Goal: Information Seeking & Learning: Learn about a topic

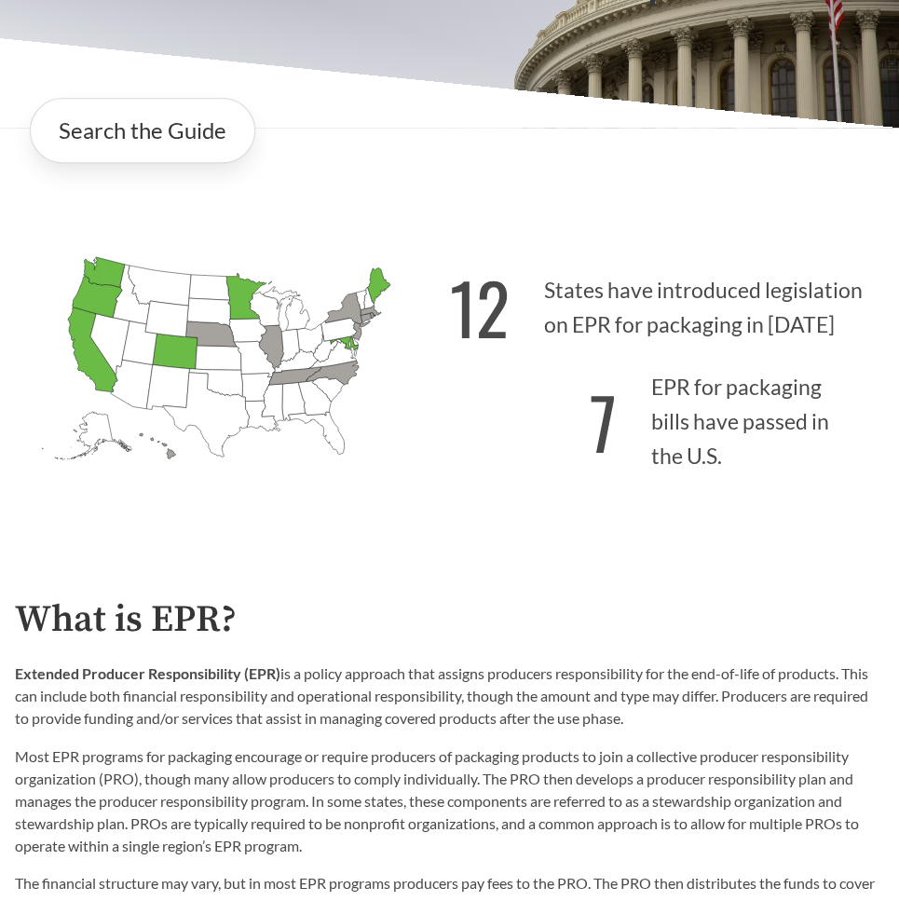
scroll to position [253, 0]
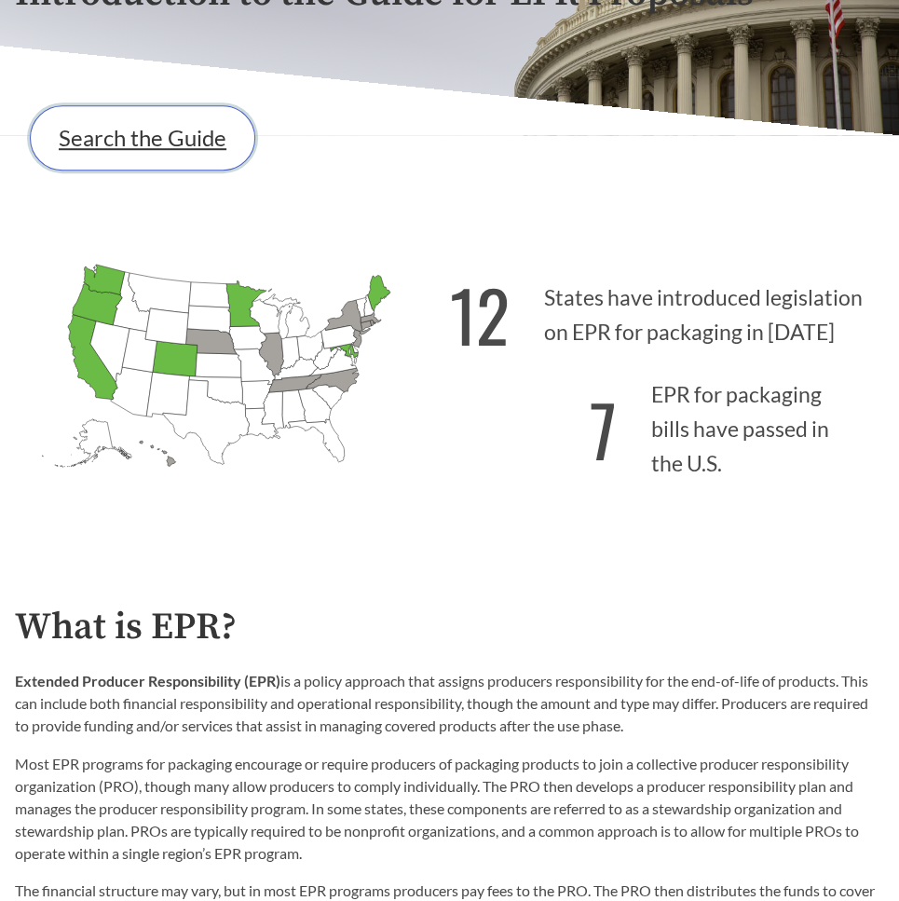
click at [151, 129] on link "Search the Guide" at bounding box center [142, 137] width 225 height 65
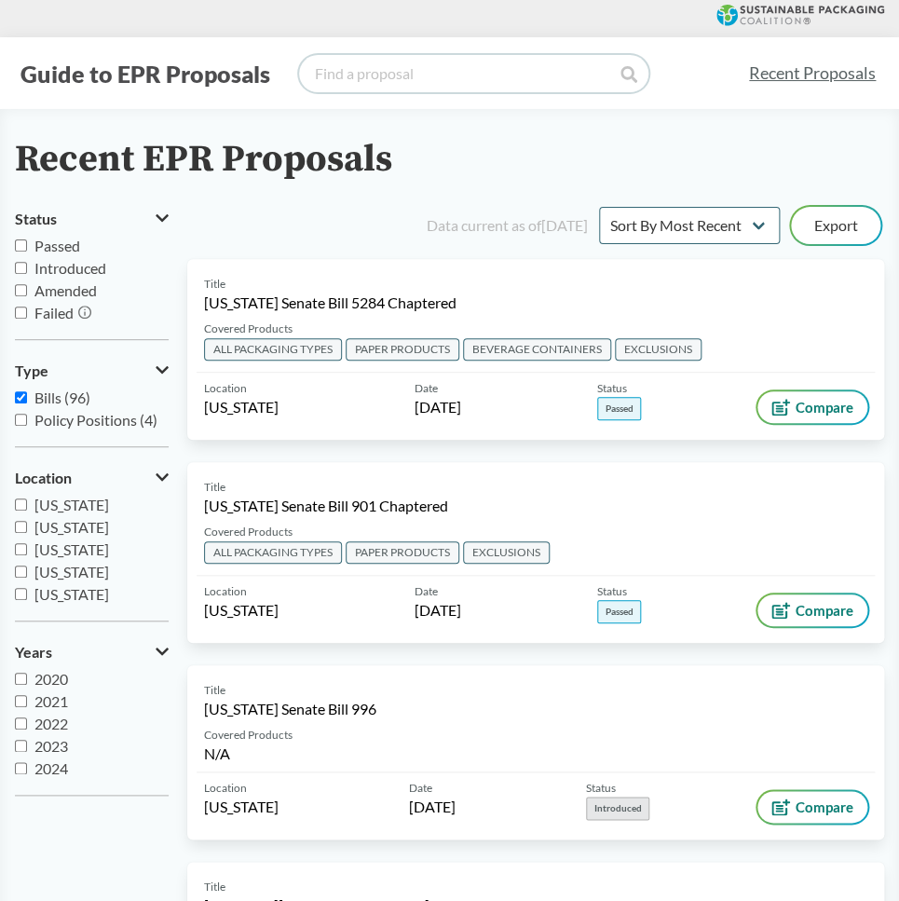
click at [397, 84] on input "search" at bounding box center [473, 73] width 349 height 37
type input "[US_STATE]"
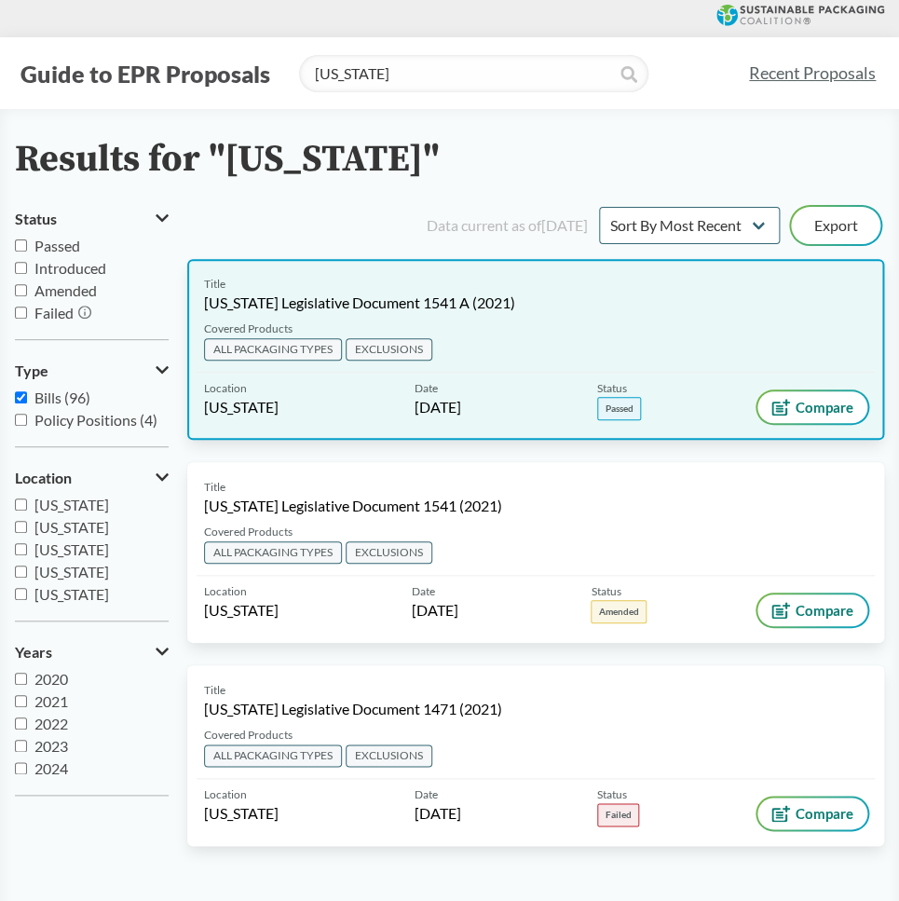
click at [364, 309] on span "[US_STATE] Legislative Document 1541 A (2021)" at bounding box center [359, 302] width 311 height 20
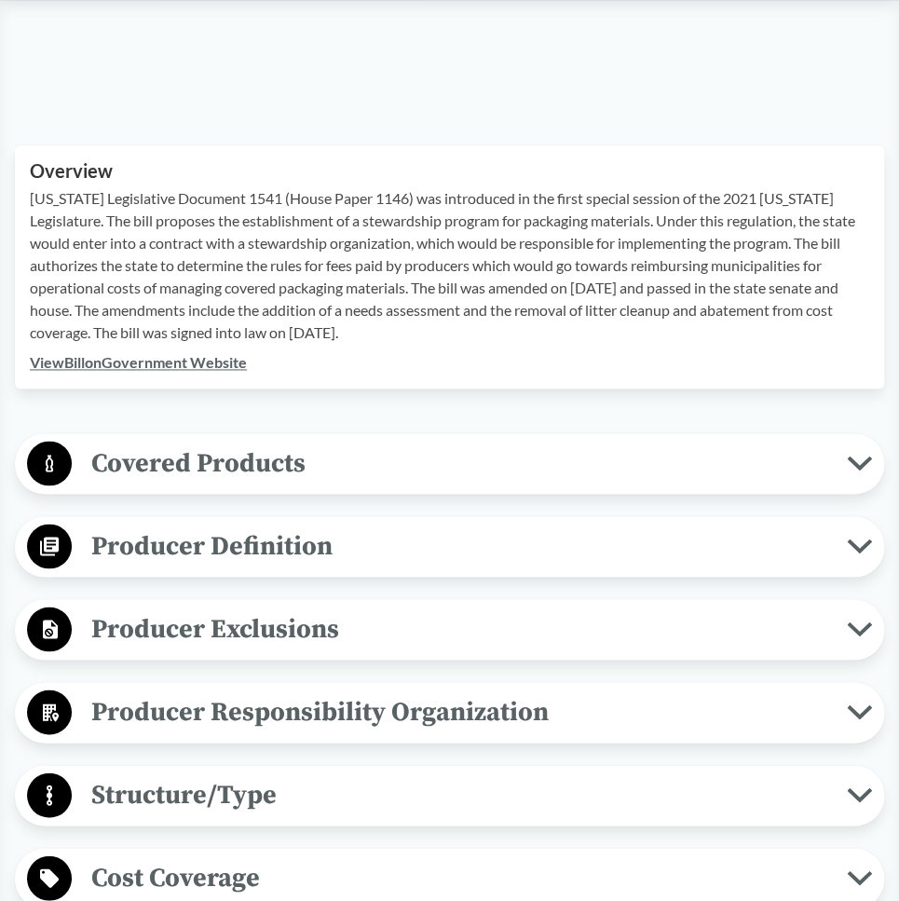
scroll to position [592, 0]
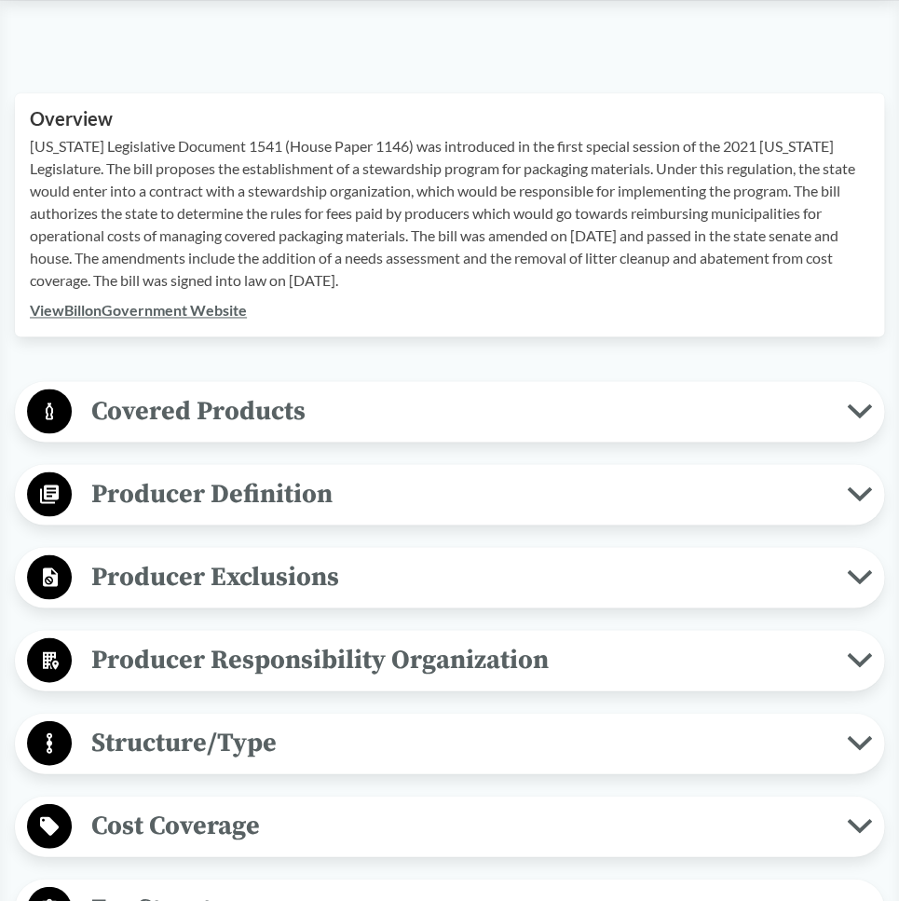
click at [270, 422] on span "Covered Products" at bounding box center [459, 410] width 775 height 42
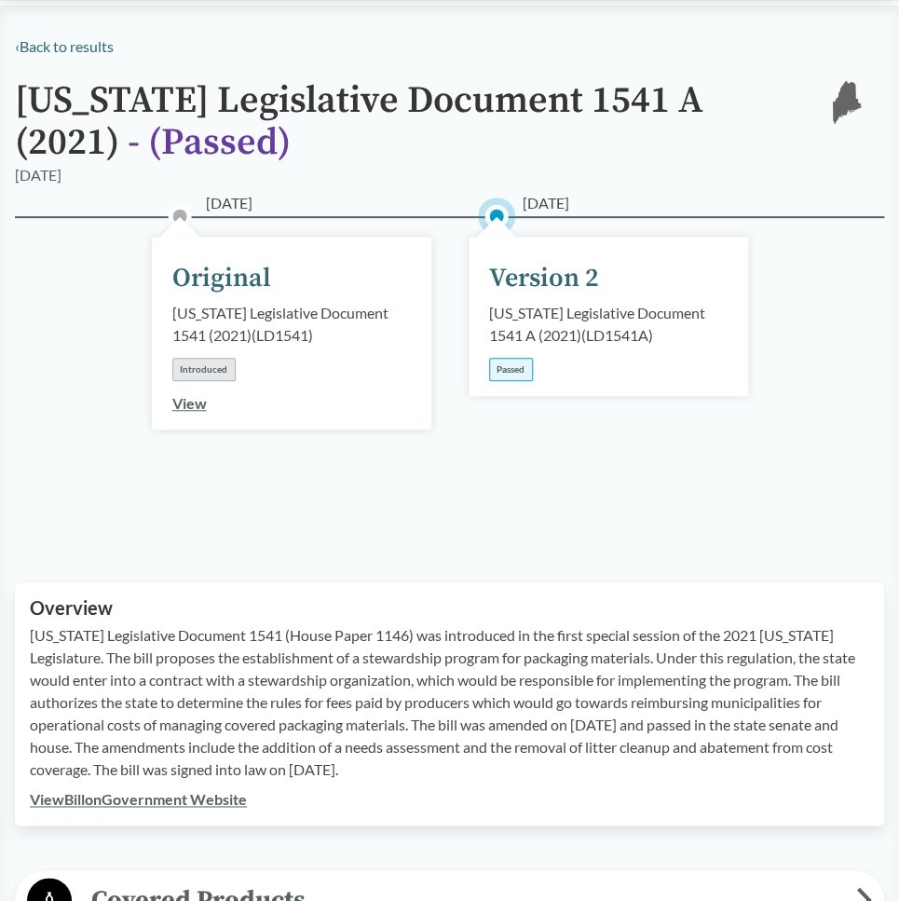
scroll to position [0, 0]
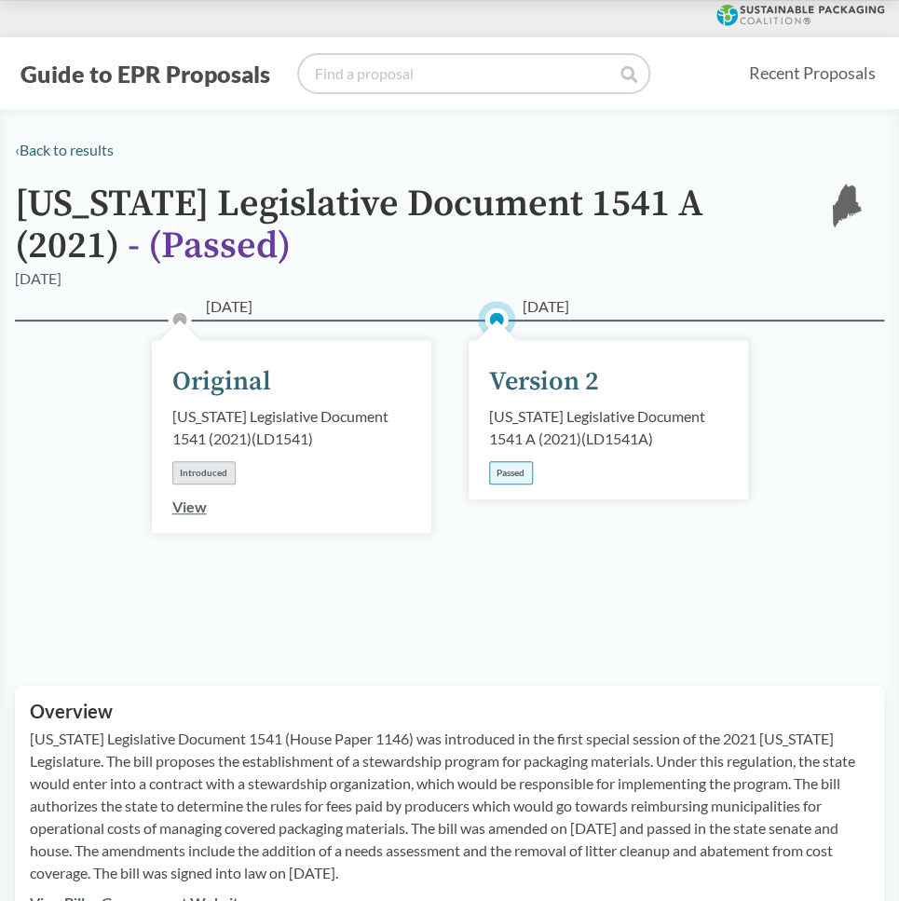
click at [409, 75] on input "search" at bounding box center [473, 73] width 349 height 37
type input "[US_STATE]"
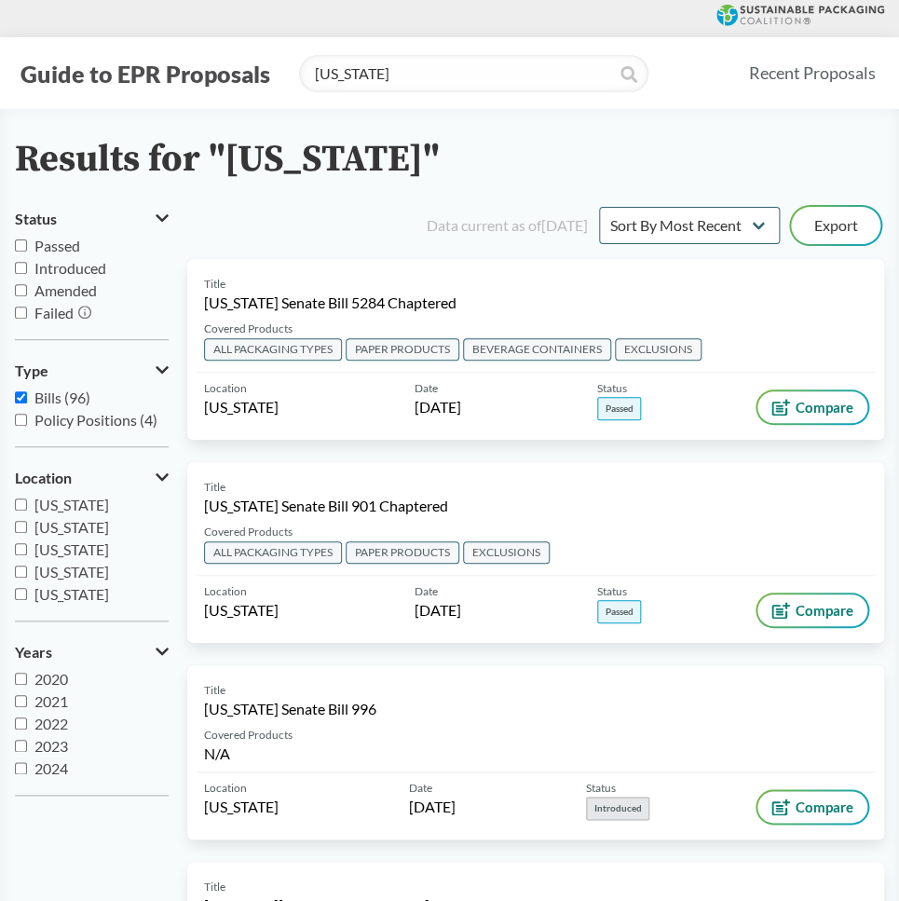
click at [19, 249] on input "Passed" at bounding box center [21, 245] width 12 height 12
checkbox input "true"
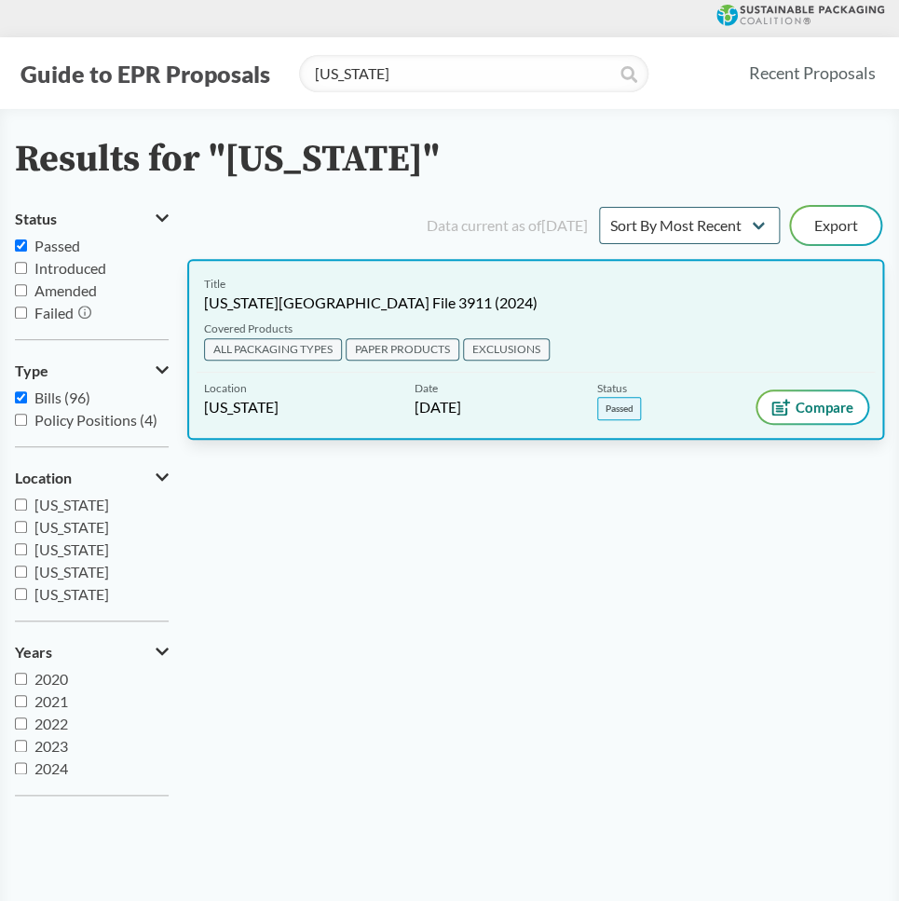
click at [371, 307] on span "[US_STATE][GEOGRAPHIC_DATA] File 3911 (2024)" at bounding box center [370, 302] width 333 height 20
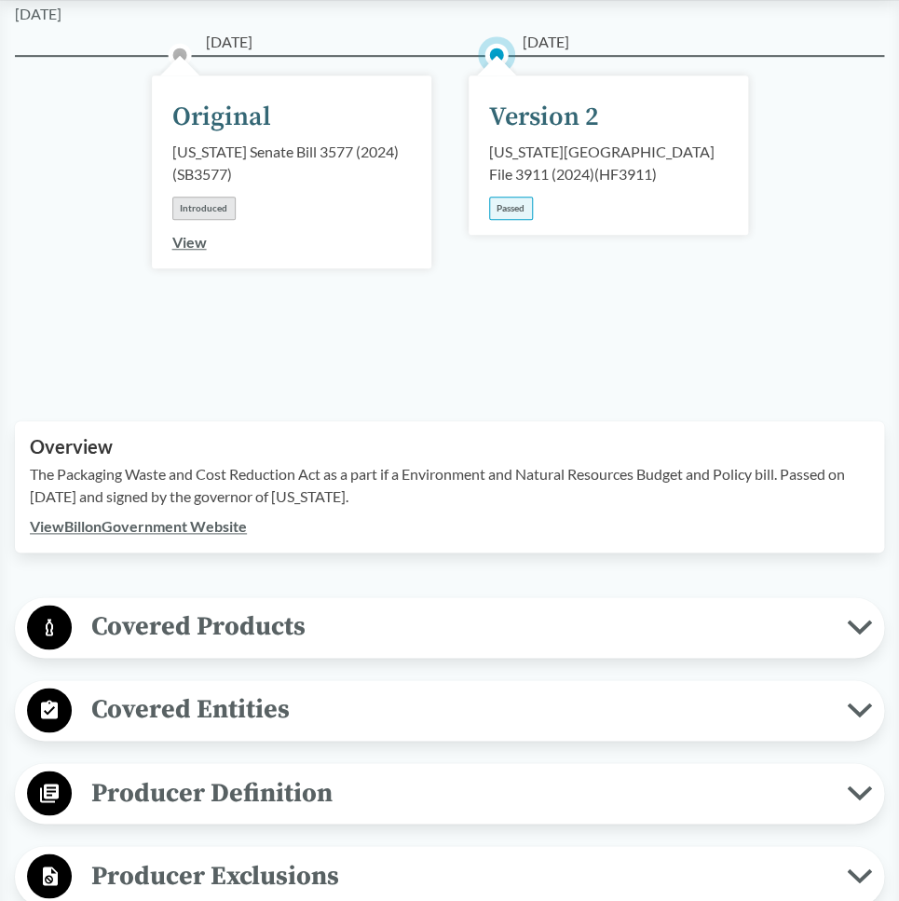
scroll to position [338, 0]
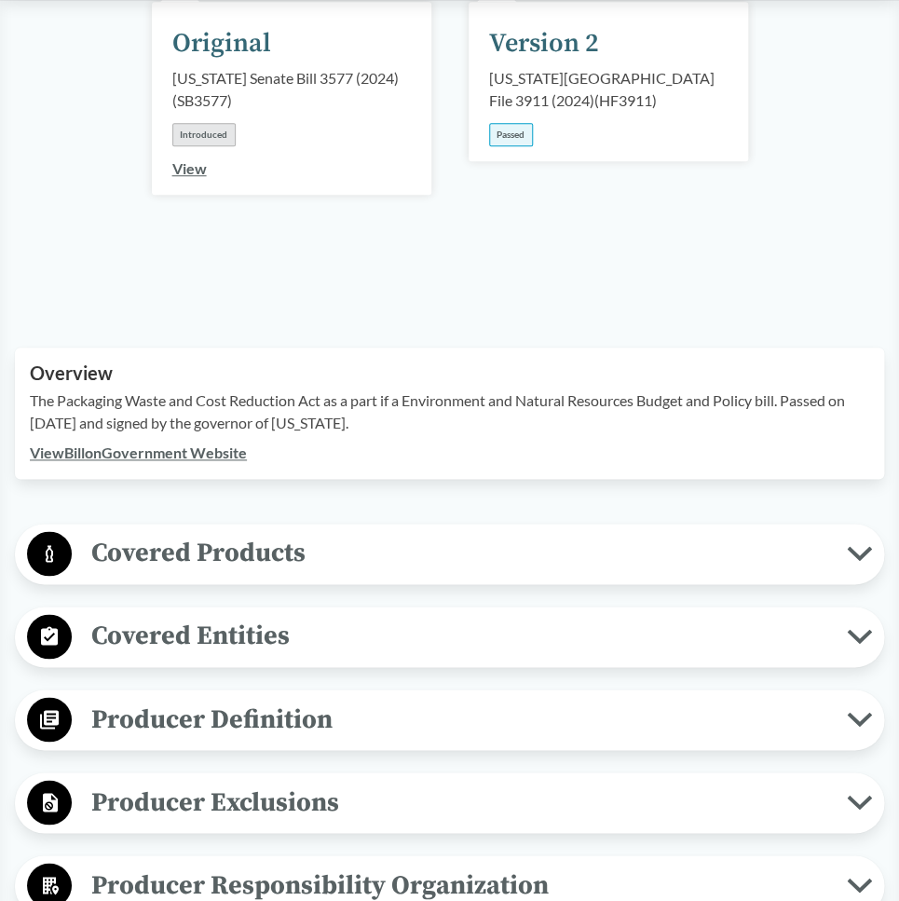
click at [180, 532] on span "Covered Products" at bounding box center [459, 553] width 775 height 42
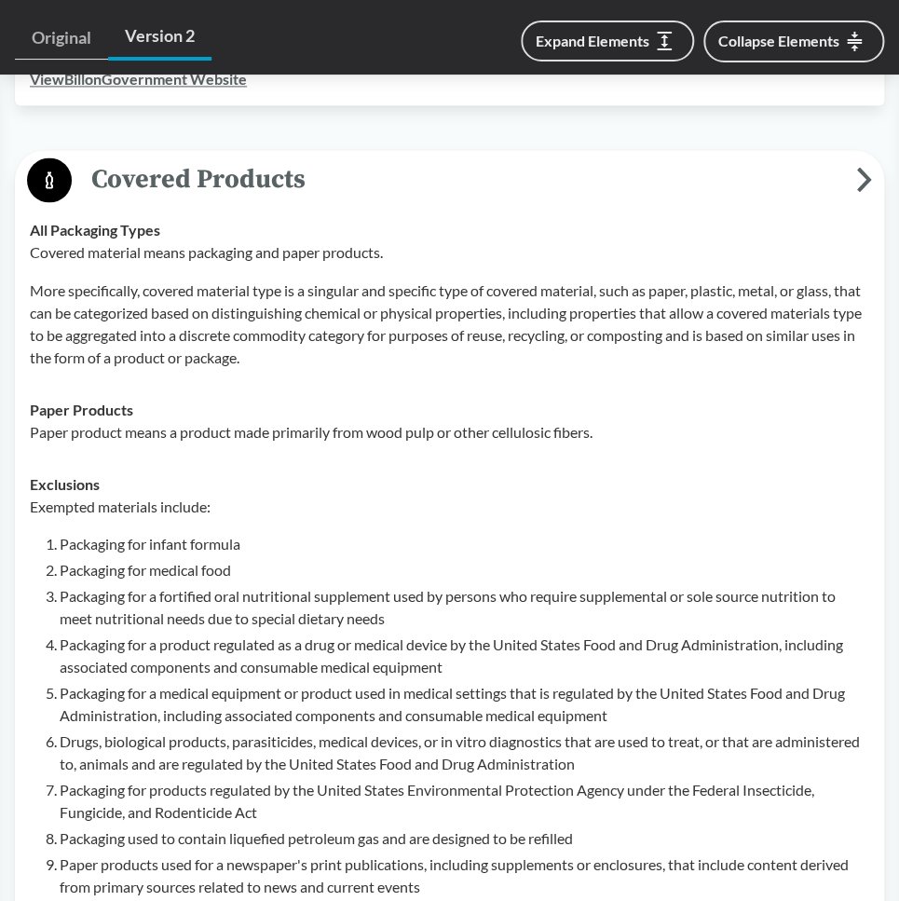
scroll to position [762, 0]
